Goal: Transaction & Acquisition: Purchase product/service

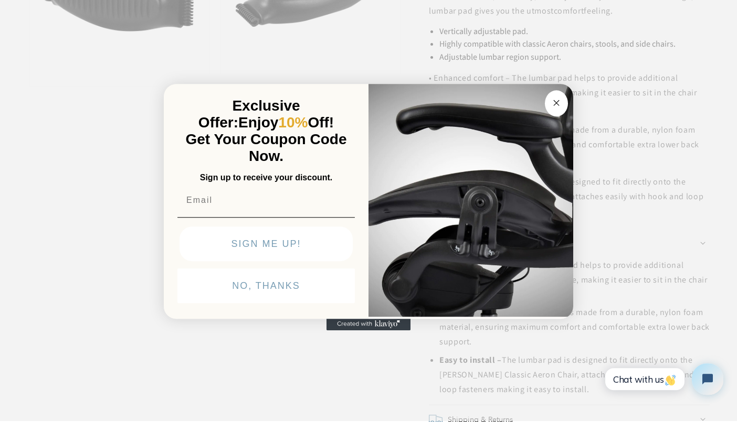
scroll to position [696, 0]
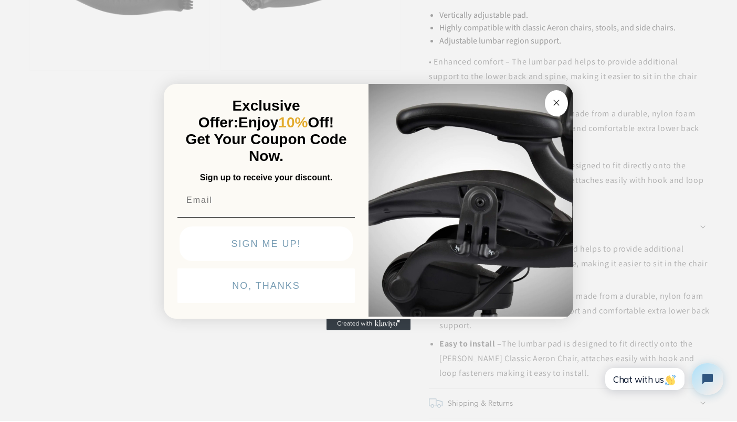
click at [556, 107] on circle "Close dialog" at bounding box center [556, 103] width 12 height 12
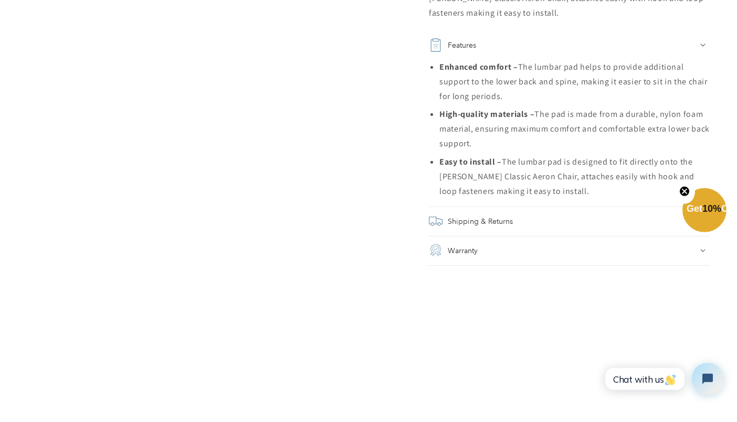
scroll to position [963, 0]
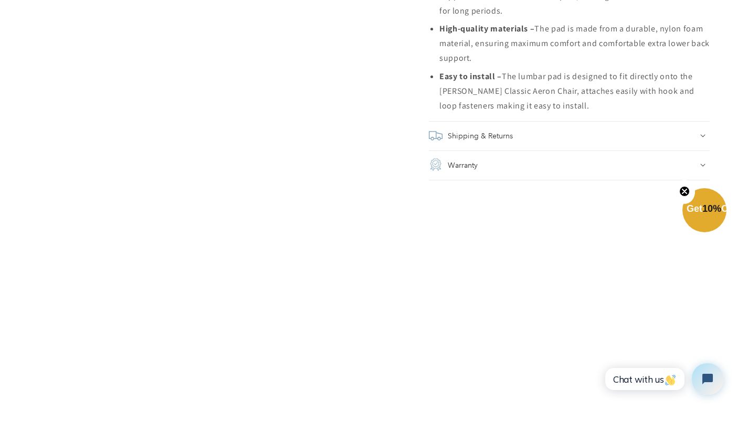
click at [706, 129] on div "Shipping & Returns" at bounding box center [569, 136] width 281 height 15
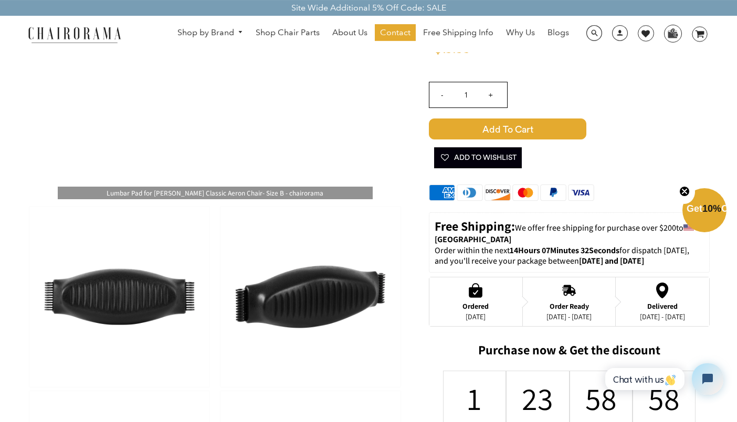
scroll to position [0, 0]
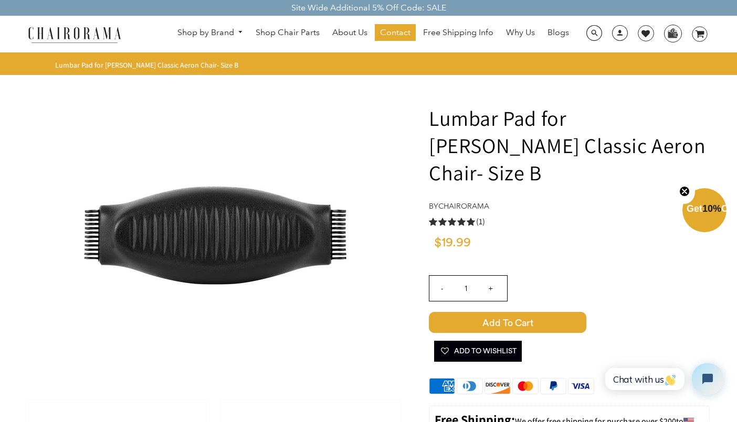
click at [530, 312] on span "Add to Cart" at bounding box center [507, 322] width 157 height 21
click at [694, 35] on ellipse at bounding box center [699, 34] width 15 height 15
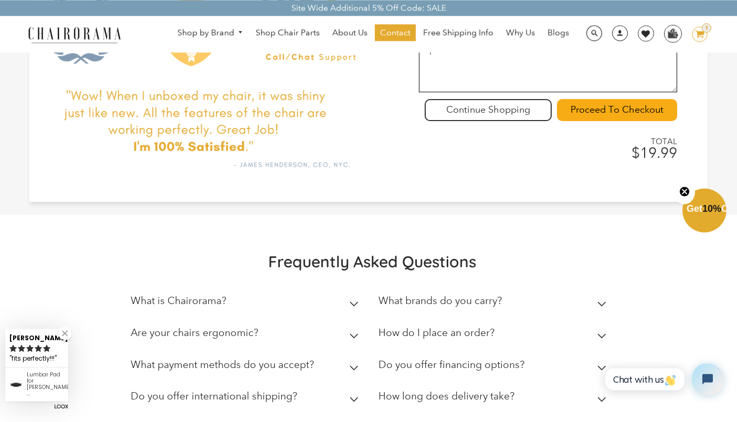
scroll to position [161, 0]
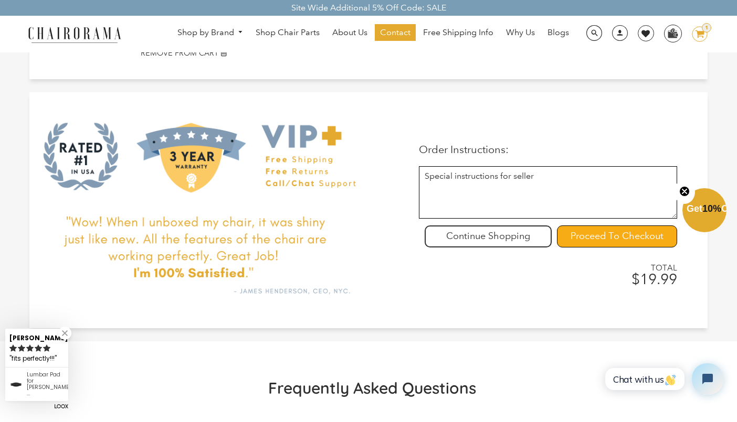
click at [574, 235] on input "Proceed To Checkout" at bounding box center [617, 237] width 120 height 22
